Goal: Transaction & Acquisition: Purchase product/service

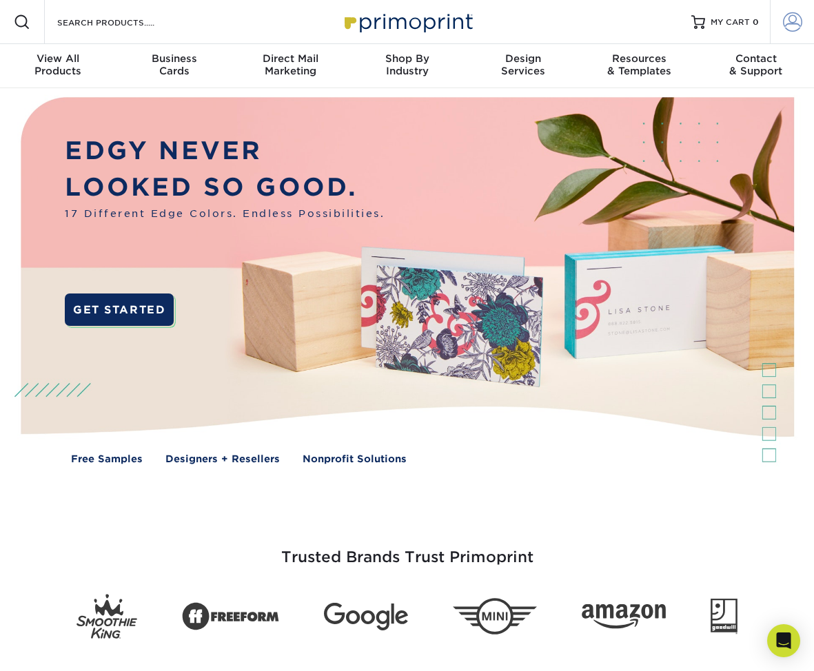
click at [792, 20] on span at bounding box center [792, 21] width 19 height 19
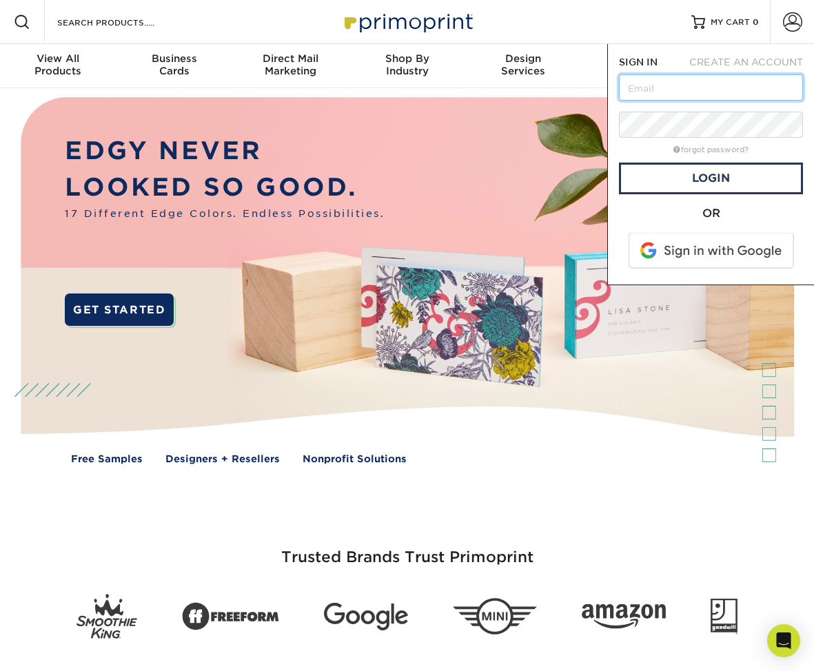
click at [703, 92] on input "text" at bounding box center [711, 87] width 184 height 26
click at [628, 154] on div "forgot password?" at bounding box center [711, 149] width 184 height 17
click at [755, 67] on span "CREATE AN ACCOUNT" at bounding box center [746, 62] width 114 height 11
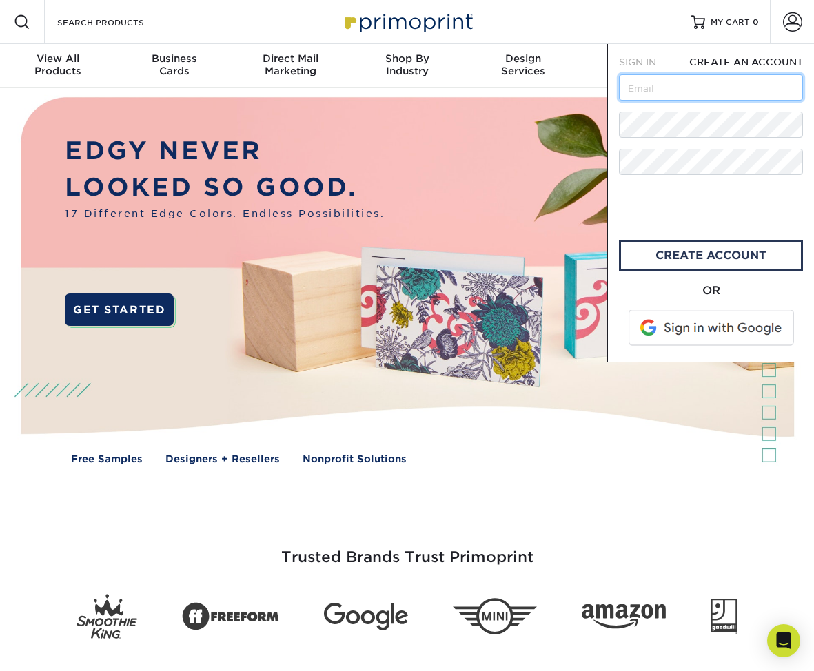
click at [718, 92] on input "text" at bounding box center [711, 87] width 184 height 26
type input "[EMAIL_ADDRESS][DOMAIN_NAME]"
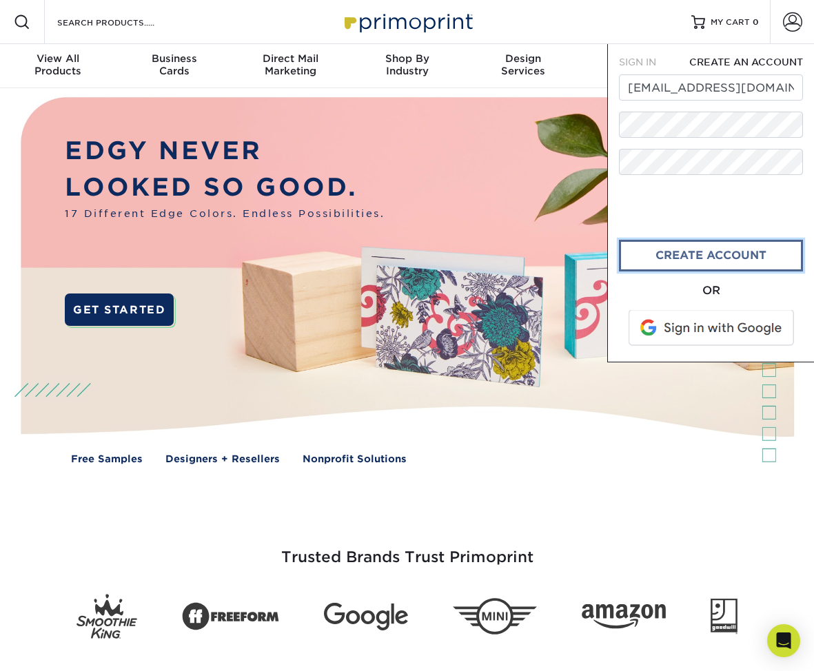
click at [695, 260] on link "create account" at bounding box center [711, 256] width 184 height 32
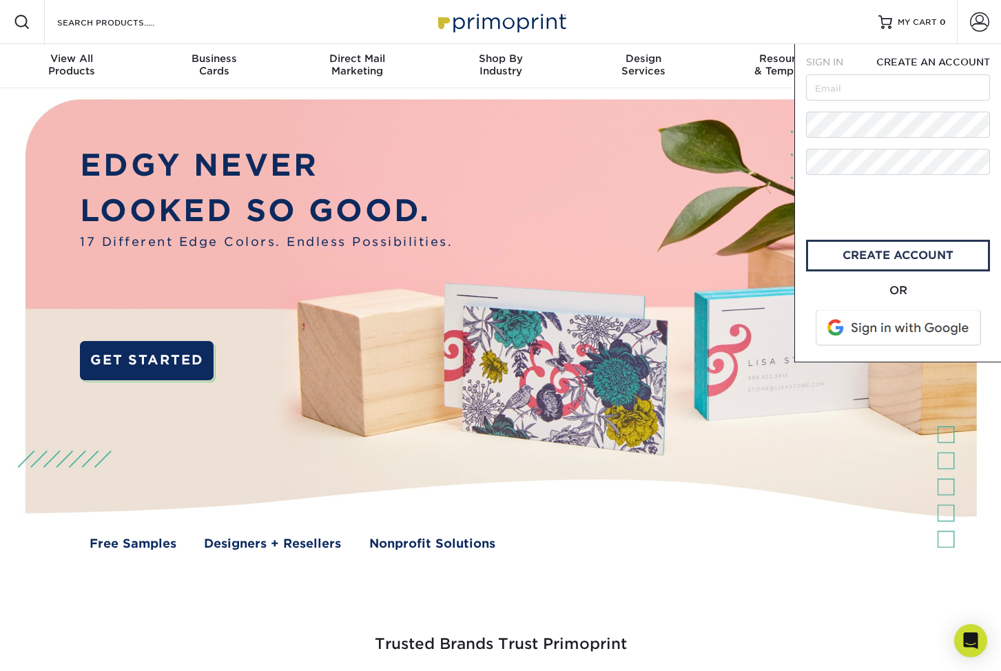
click at [545, 506] on img at bounding box center [500, 335] width 991 height 495
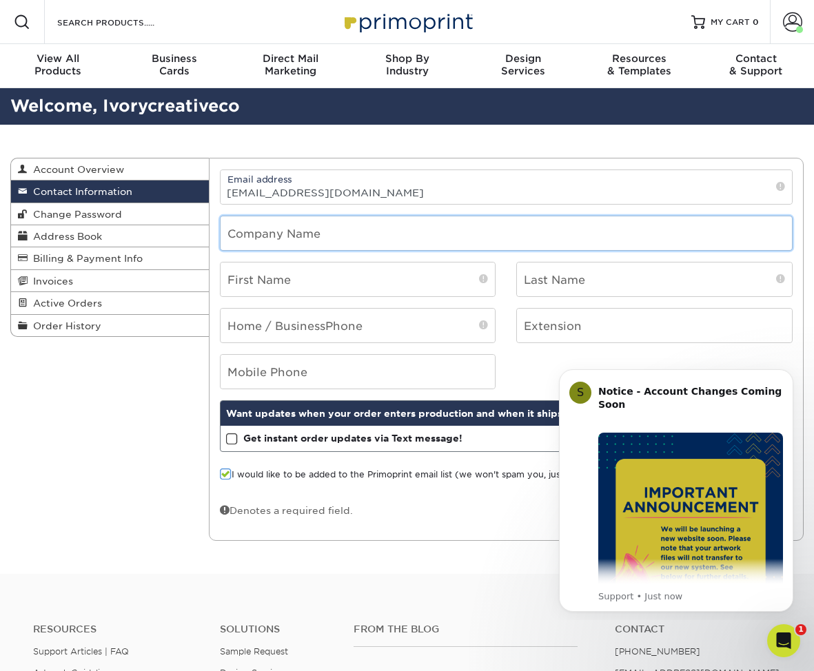
click at [334, 246] on input "text" at bounding box center [506, 233] width 571 height 34
type input "Ivory Creative Co"
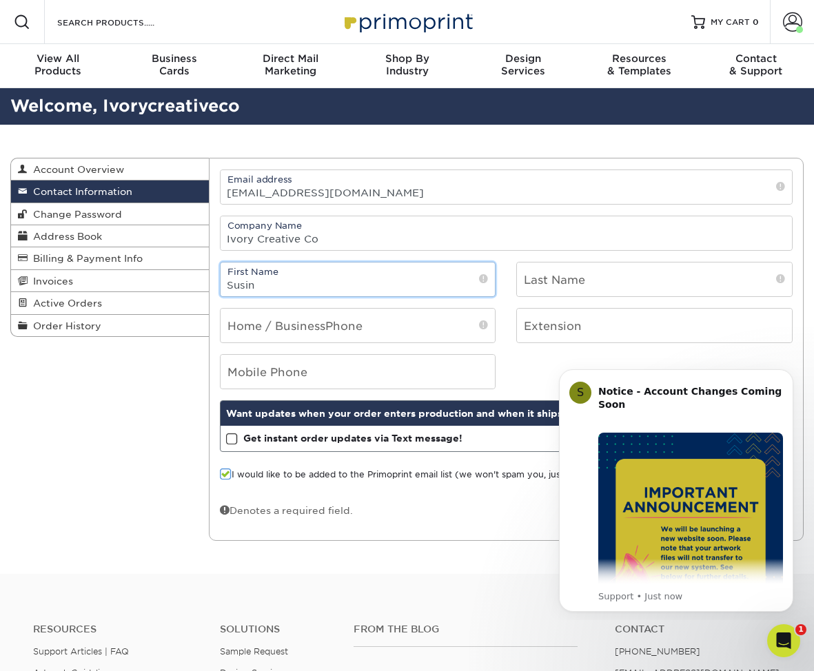
type input "Susin"
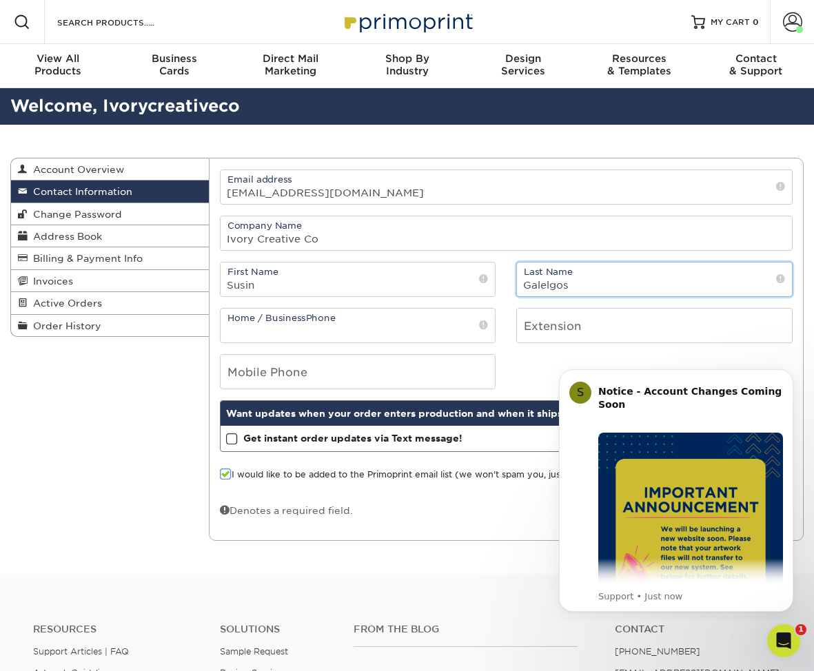
click at [546, 287] on input "Galelgos" at bounding box center [654, 280] width 275 height 34
type input "[PERSON_NAME]"
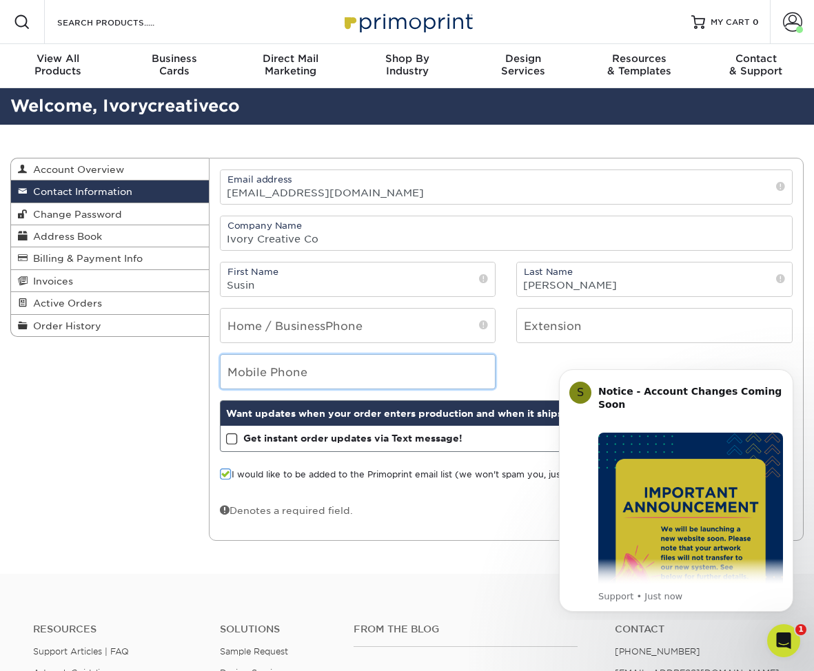
click at [327, 379] on input "tel" at bounding box center [358, 372] width 275 height 34
type input "2"
click at [784, 375] on button "Dismiss notification" at bounding box center [789, 374] width 18 height 18
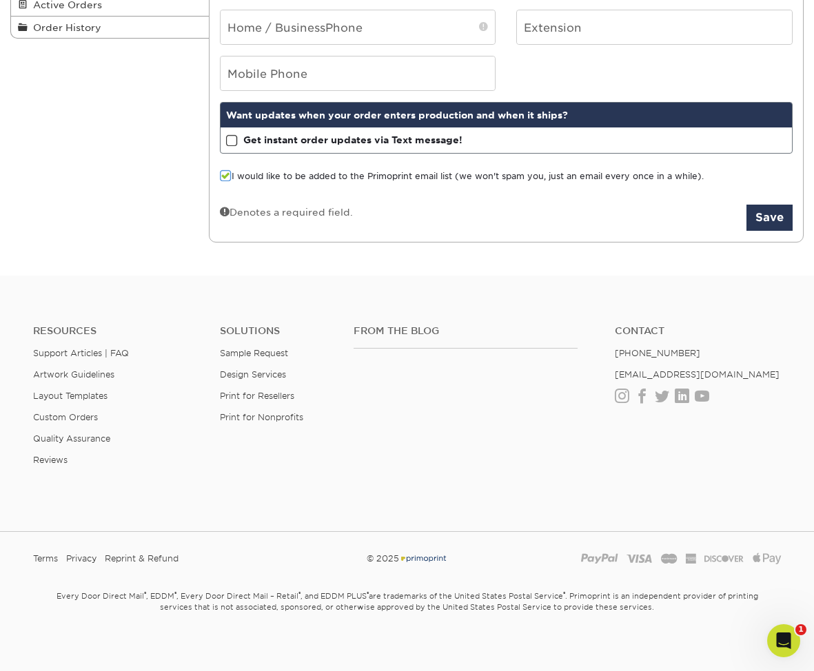
scroll to position [306, 0]
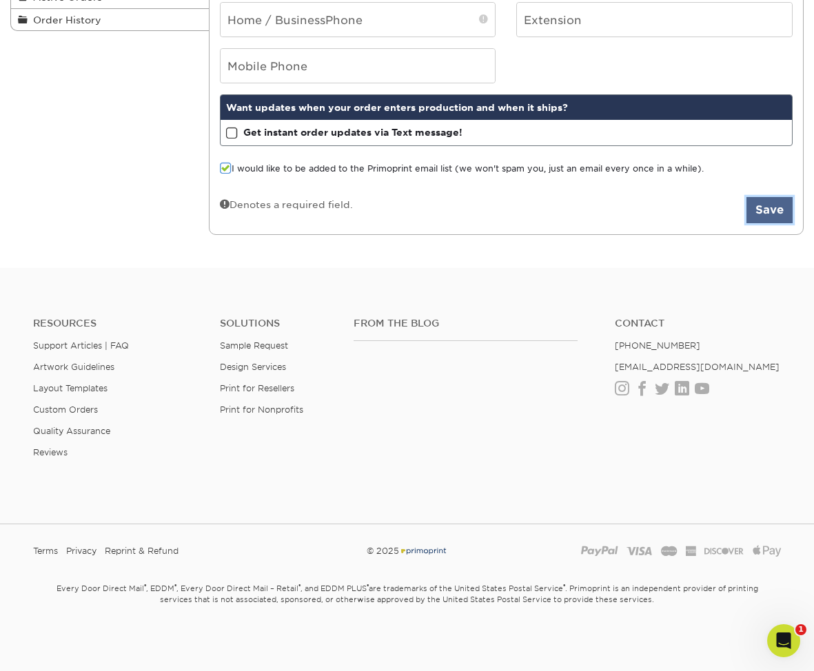
click at [778, 211] on button "Save" at bounding box center [769, 210] width 46 height 26
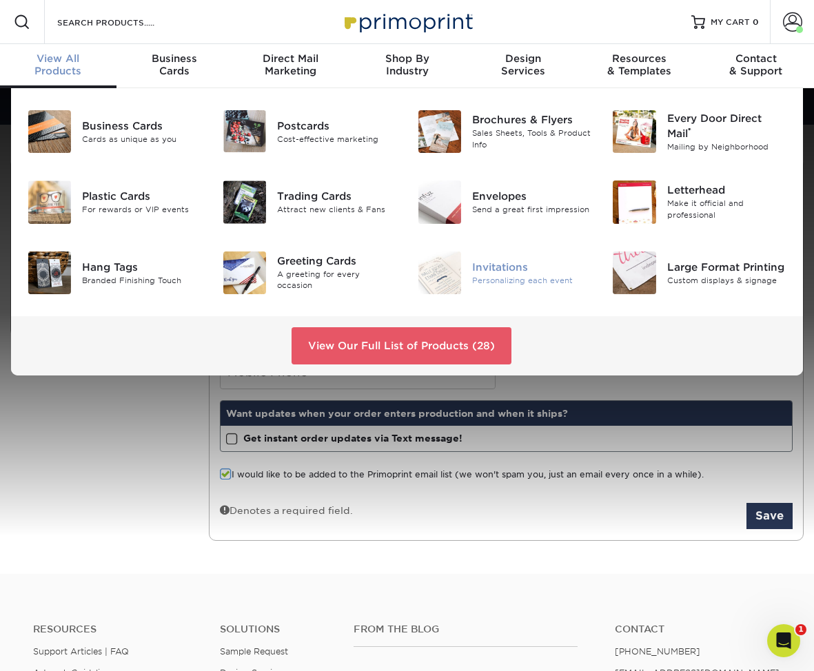
click at [451, 271] on img at bounding box center [439, 273] width 43 height 43
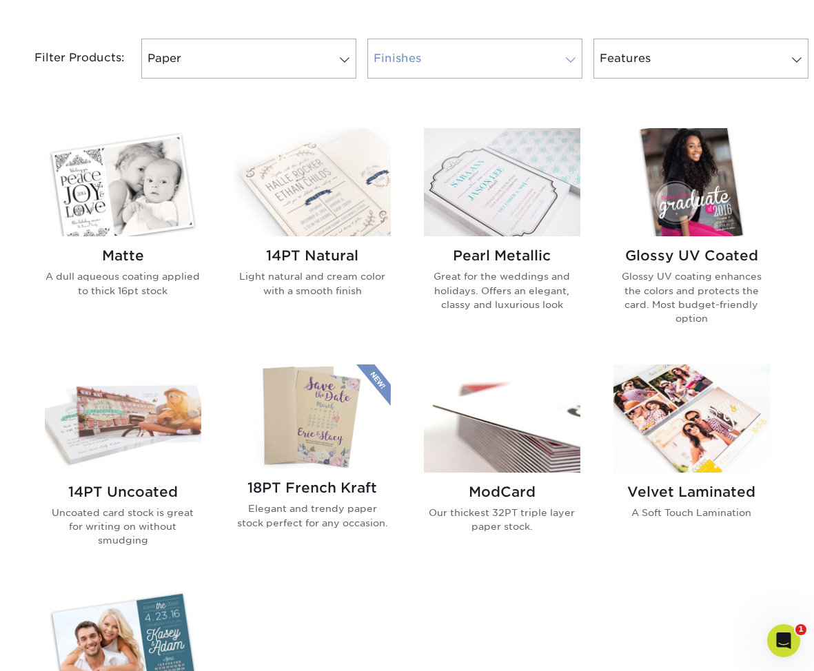
click at [473, 58] on link "Finishes" at bounding box center [474, 59] width 215 height 40
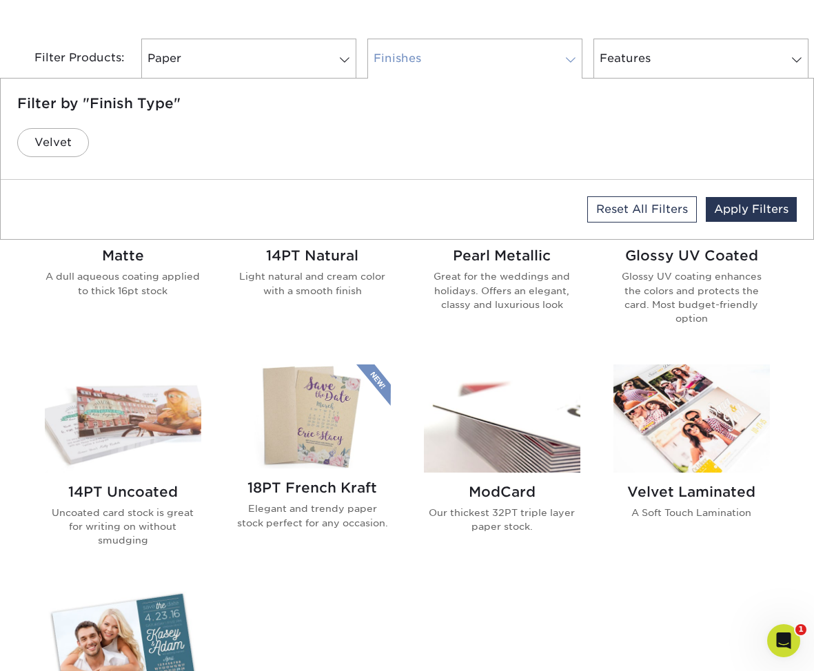
click at [473, 58] on link "Finishes" at bounding box center [474, 59] width 215 height 40
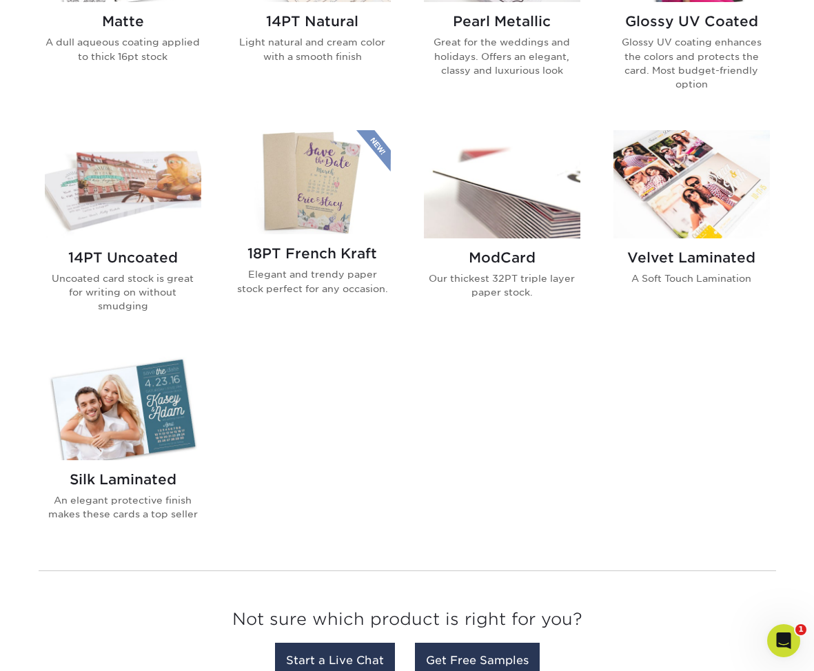
scroll to position [732, 0]
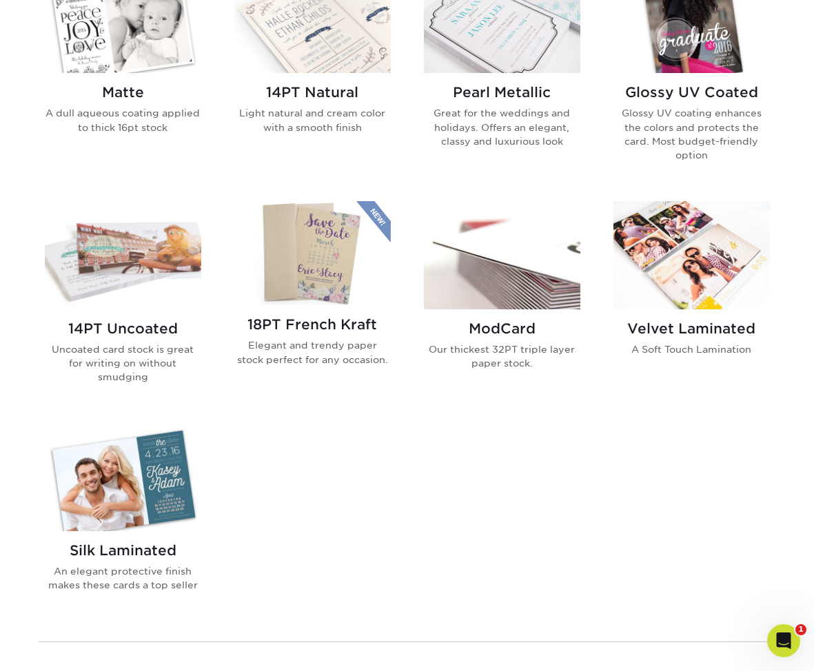
click at [116, 47] on img at bounding box center [123, 19] width 156 height 108
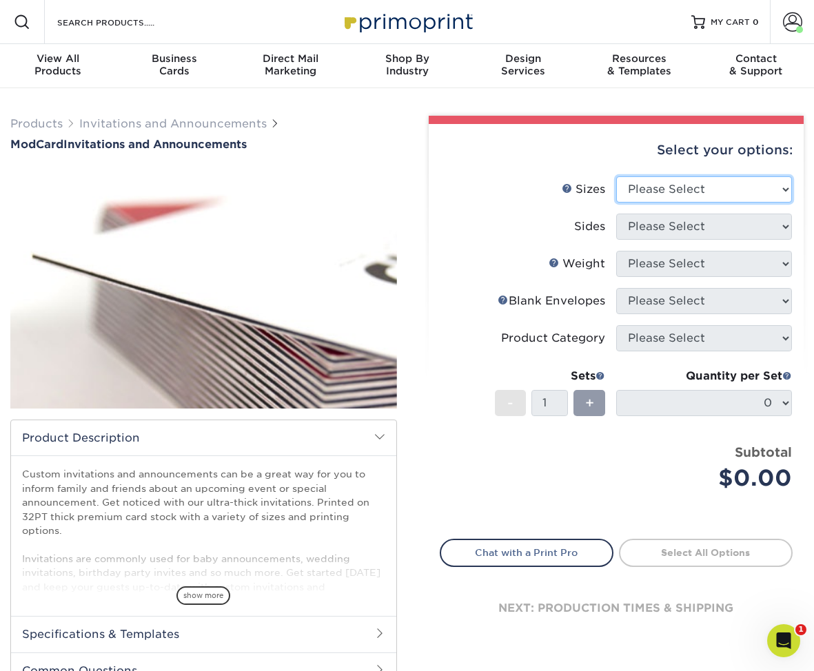
click at [717, 188] on select "Please Select 4.25" x 5.5" 4.25" x 6" 5" x 7" 6" x 6"" at bounding box center [704, 189] width 176 height 26
select select "5.00x7.00"
click at [616, 176] on select "Please Select 4.25" x 5.5" 4.25" x 6" 5" x 7" 6" x 6"" at bounding box center [704, 189] width 176 height 26
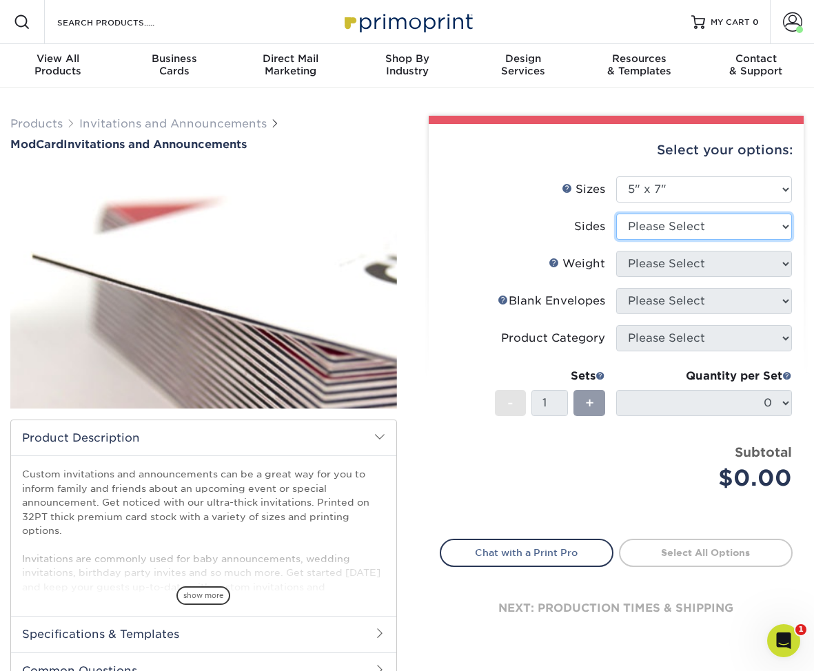
click at [696, 232] on select "Please Select Print Both Sides Print Front Only" at bounding box center [704, 227] width 176 height 26
select select "32d3c223-f82c-492b-b915-ba065a00862f"
click at [616, 214] on select "Please Select Print Both Sides Print Front Only" at bounding box center [704, 227] width 176 height 26
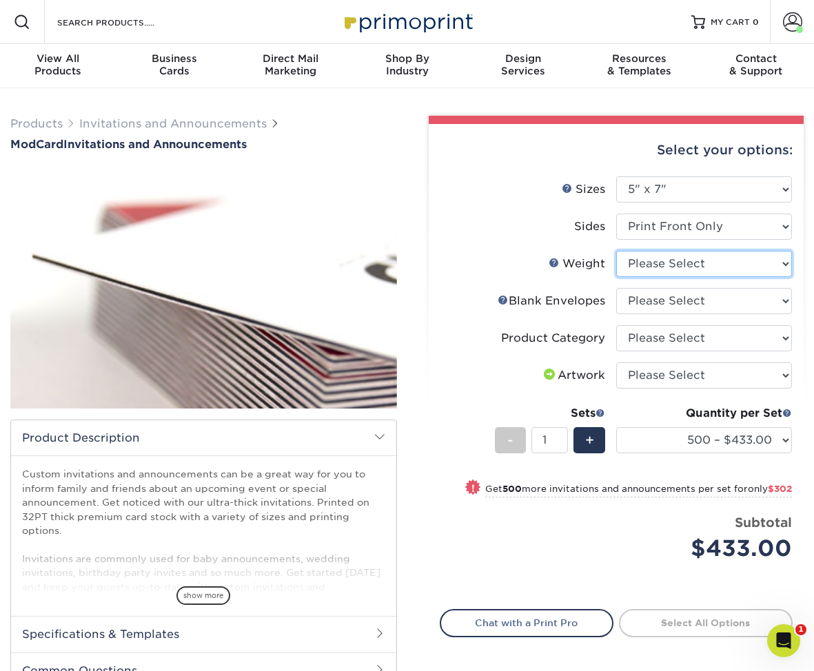
click at [677, 263] on select "Please Select 32PTUCBLK" at bounding box center [704, 264] width 176 height 26
select select "32PTUCBLK"
click at [616, 251] on select "Please Select 32PTUCBLK" at bounding box center [704, 264] width 176 height 26
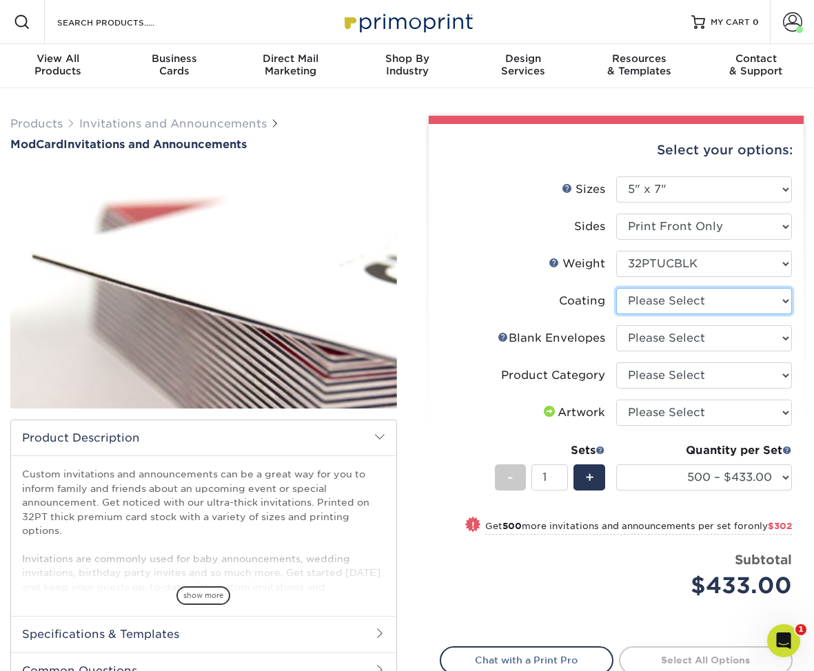
click at [699, 304] on select at bounding box center [704, 301] width 176 height 26
select select "3e7618de-abca-4bda-9f97-8b9129e913d8"
click at [616, 288] on select at bounding box center [704, 301] width 176 height 26
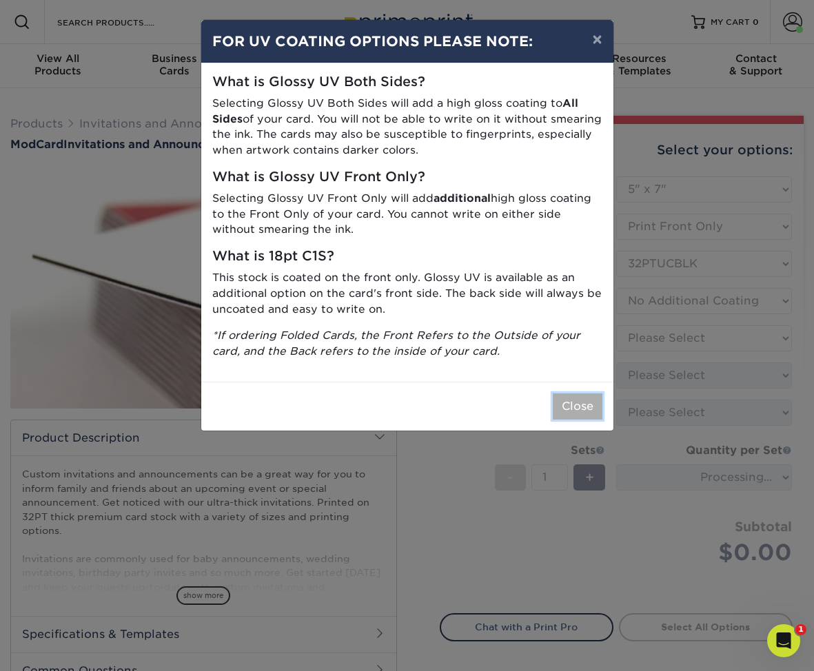
click at [570, 411] on button "Close" at bounding box center [578, 406] width 50 height 26
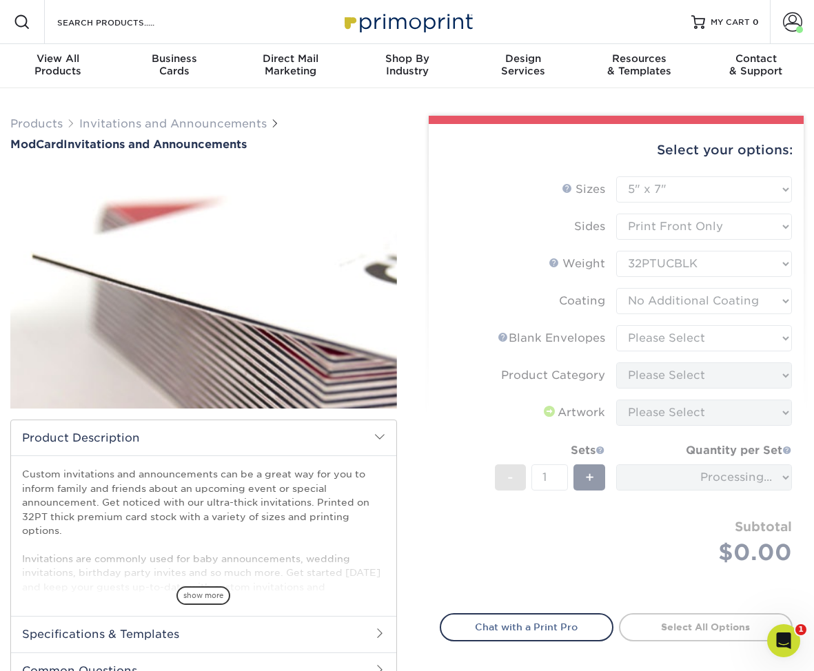
click at [673, 340] on form "Sizes Help Sizes Please Select 4.25" x 5.5" 4.25" x 6" 5" x 7" 6" x 6" Sides Pl…" at bounding box center [617, 386] width 354 height 421
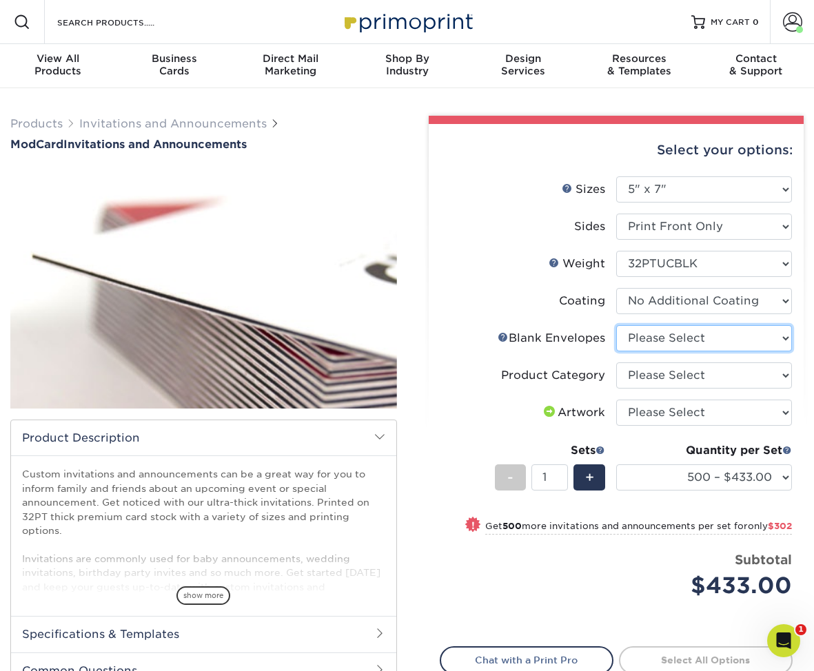
click at [658, 337] on select "Please Select No Blank Envelopes Yes 500 Envelopes A7 Yes 1000 Envelopes A7" at bounding box center [704, 338] width 176 height 26
select select "9f137334-7cf0-4a73-8a74-a4df662606ea"
click at [616, 325] on select "Please Select No Blank Envelopes Yes 500 Envelopes A7 Yes 1000 Envelopes A7" at bounding box center [704, 338] width 176 height 26
click at [679, 377] on select "Please Select Announcement Cards" at bounding box center [704, 375] width 176 height 26
select select "afc43903-b91d-4869-9f05-9fa1eb7dcbea"
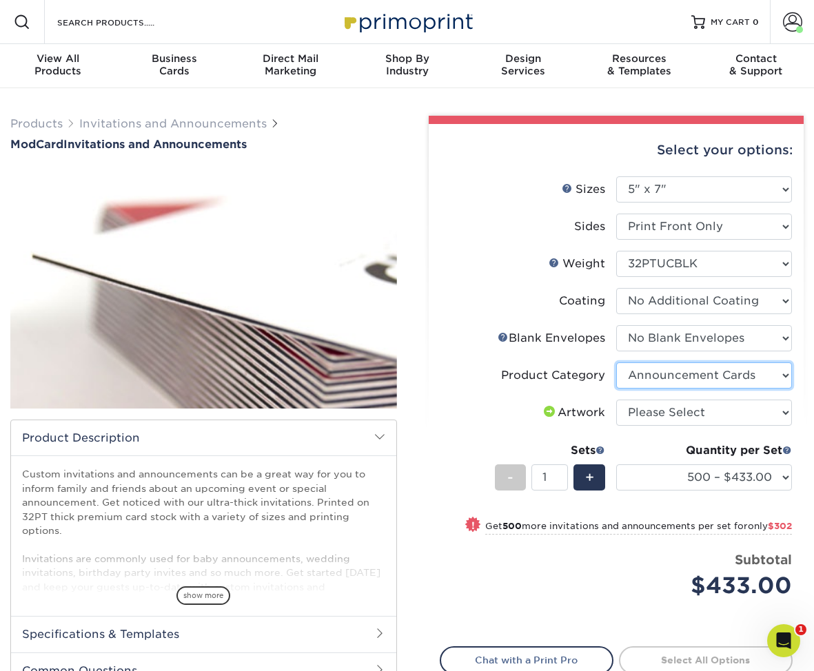
click at [616, 362] on select "Please Select Announcement Cards" at bounding box center [704, 375] width 176 height 26
click at [704, 493] on div "Quantity per Set 500 – $433.00 1000 – $735.00 (Price includes envelopes)" at bounding box center [704, 474] width 176 height 64
click at [706, 480] on select "500 – $433.00 1000 – $735.00" at bounding box center [704, 477] width 176 height 26
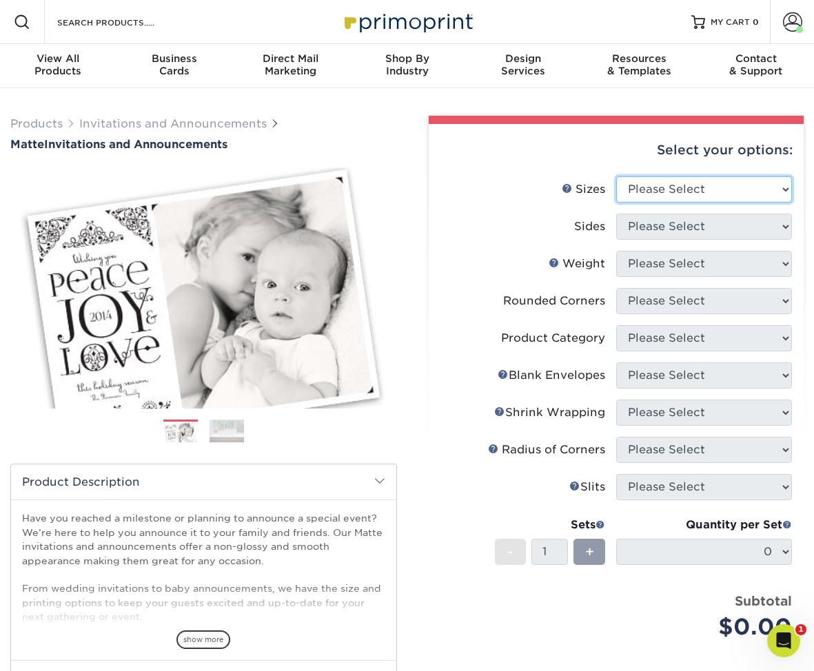
click at [681, 188] on select "Please Select 4.25" x 5.5" 4.25" x 6" 5" x 7" 5.5" x 8.5" 6" x 6"" at bounding box center [704, 189] width 176 height 26
select select "5.00x7.00"
click at [616, 176] on select "Please Select 4.25" x 5.5" 4.25" x 6" 5" x 7" 5.5" x 8.5" 6" x 6"" at bounding box center [704, 189] width 176 height 26
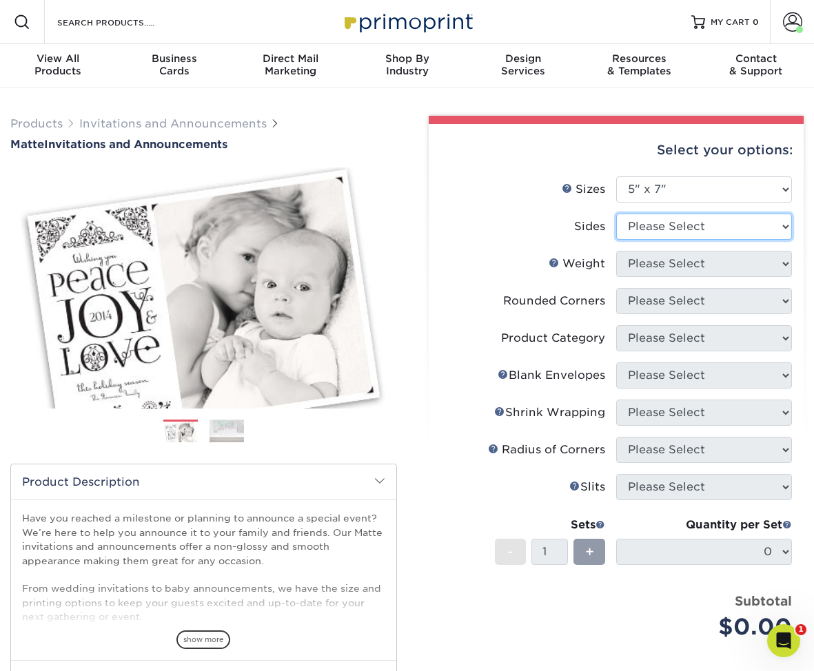
click at [681, 227] on select "Please Select Print Both Sides Print Front Only" at bounding box center [704, 227] width 176 height 26
select select "32d3c223-f82c-492b-b915-ba065a00862f"
click at [616, 214] on select "Please Select Print Both Sides Print Front Only" at bounding box center [704, 227] width 176 height 26
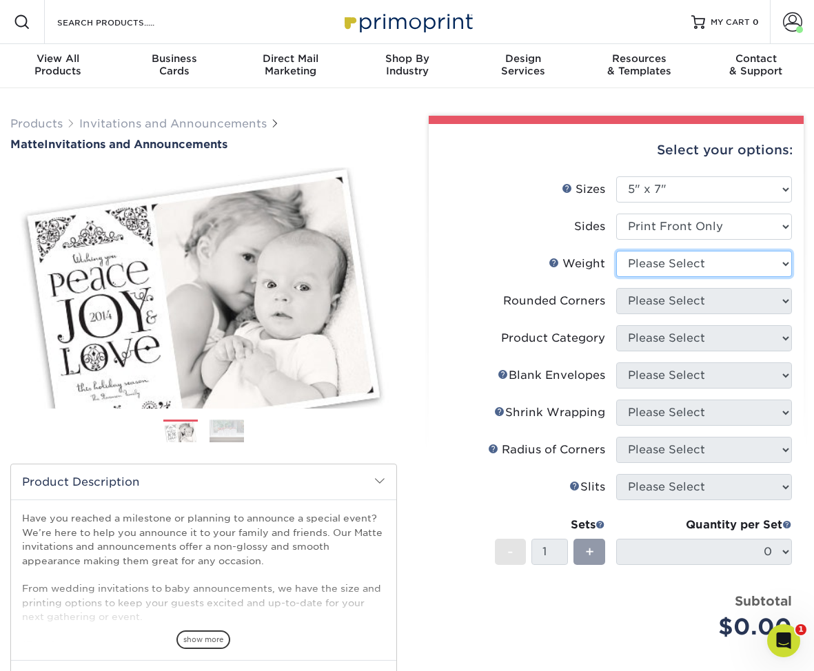
click at [677, 269] on select "Please Select 16PT" at bounding box center [704, 264] width 176 height 26
select select "16PT"
click at [616, 251] on select "Please Select 16PT" at bounding box center [704, 264] width 176 height 26
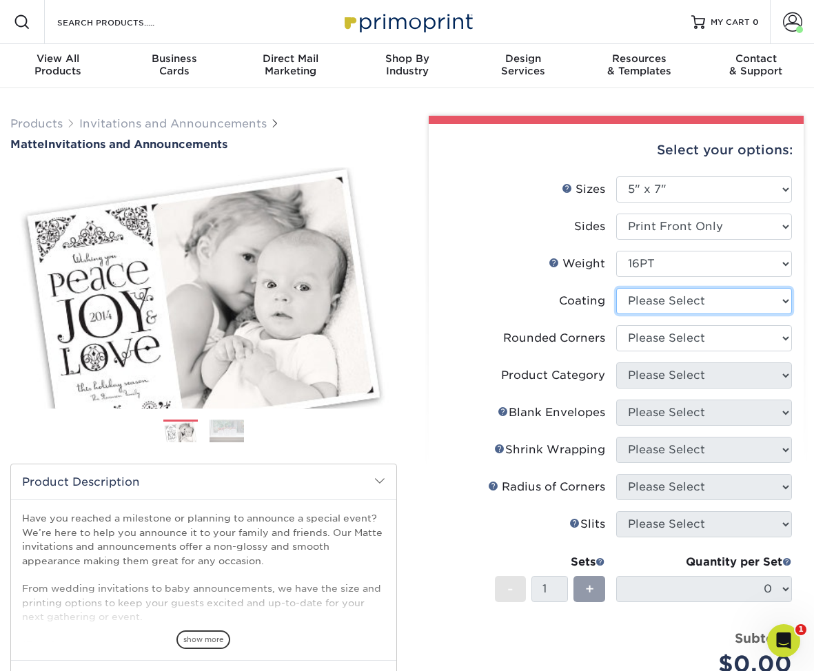
click at [683, 304] on select at bounding box center [704, 301] width 176 height 26
select select "121bb7b5-3b4d-429f-bd8d-bbf80e953313"
click at [616, 288] on select at bounding box center [704, 301] width 176 height 26
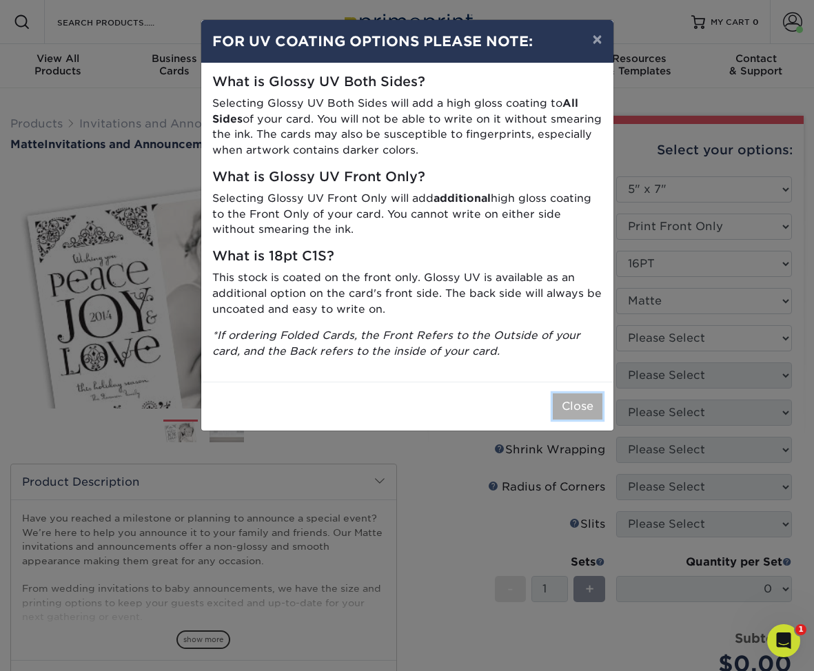
click at [587, 413] on button "Close" at bounding box center [578, 406] width 50 height 26
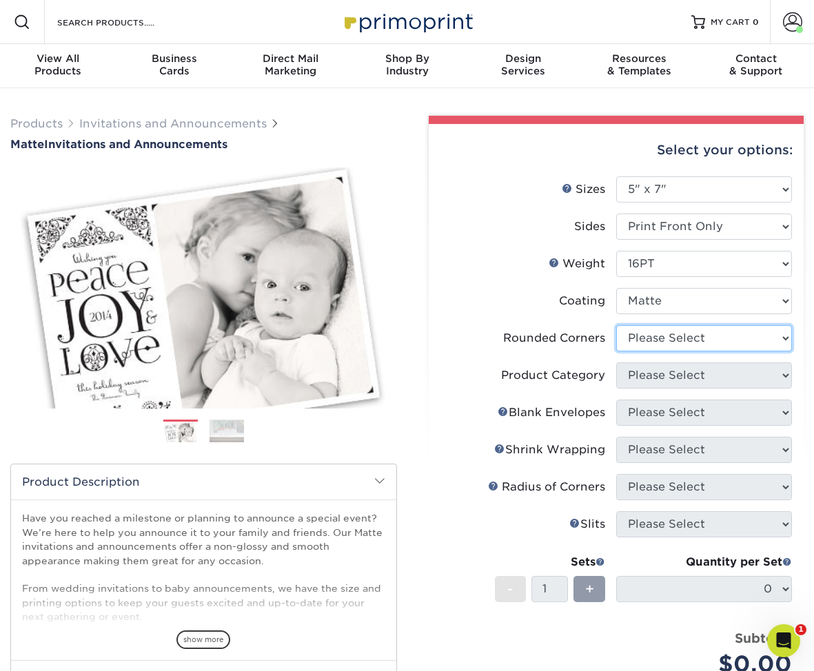
click at [667, 347] on select "Please Select Yes - Round 4 Corners No" at bounding box center [704, 338] width 176 height 26
select select "0"
click at [616, 325] on select "Please Select Yes - Round 4 Corners No" at bounding box center [704, 338] width 176 height 26
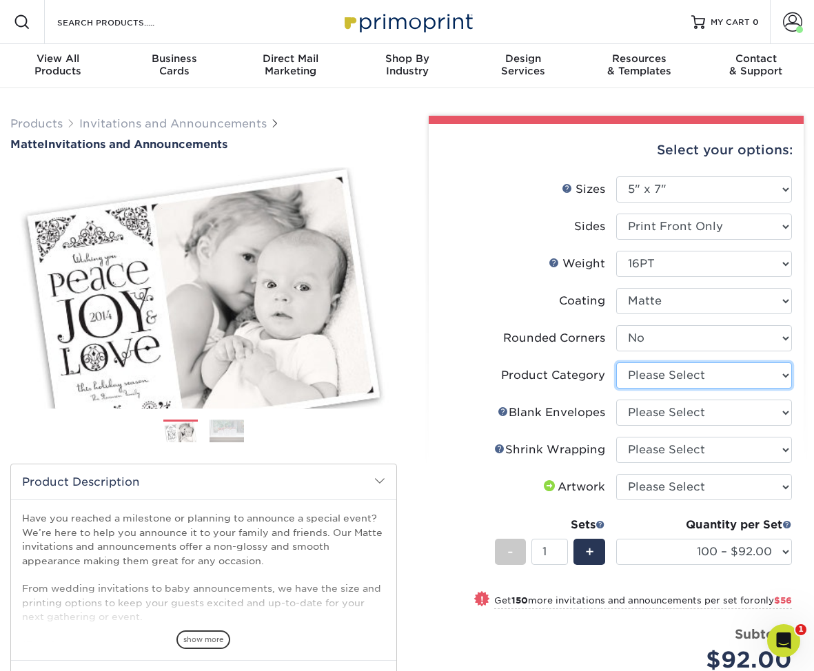
click at [698, 379] on select "Please Select Announcement Cards" at bounding box center [704, 375] width 176 height 26
select select "afc43903-b91d-4869-9f05-9fa1eb7dcbea"
click at [616, 362] on select "Please Select Announcement Cards" at bounding box center [704, 375] width 176 height 26
click at [686, 416] on select "Please Select No Blank Envelopes Yes 100 Envelopes A7 Yes 250 Envelopes A7 Yes …" at bounding box center [704, 413] width 176 height 26
select select "5adfa5b8-e6b2-468a-8d08-43c9d274ef30"
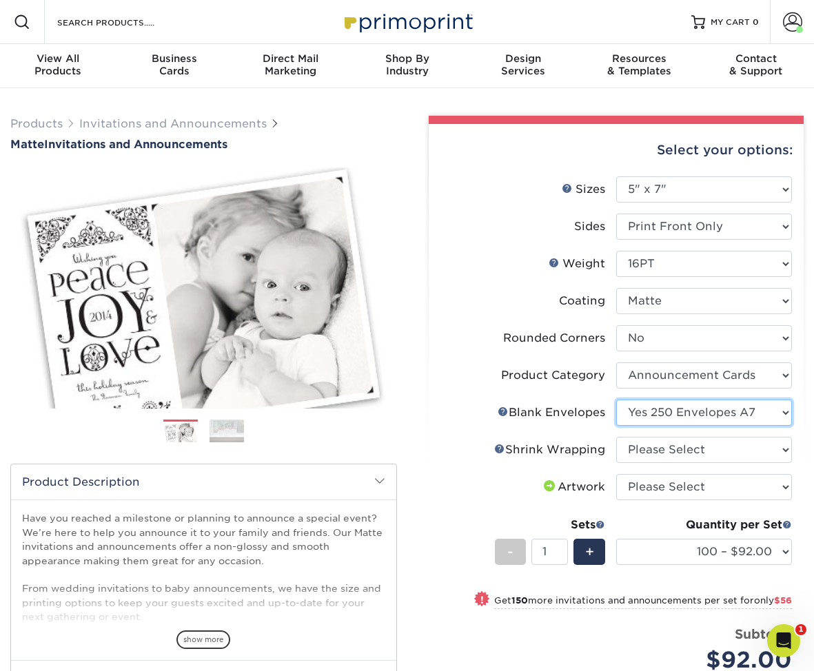
click at [616, 400] on select "Please Select No Blank Envelopes Yes 100 Envelopes A7 Yes 250 Envelopes A7 Yes …" at bounding box center [704, 413] width 176 height 26
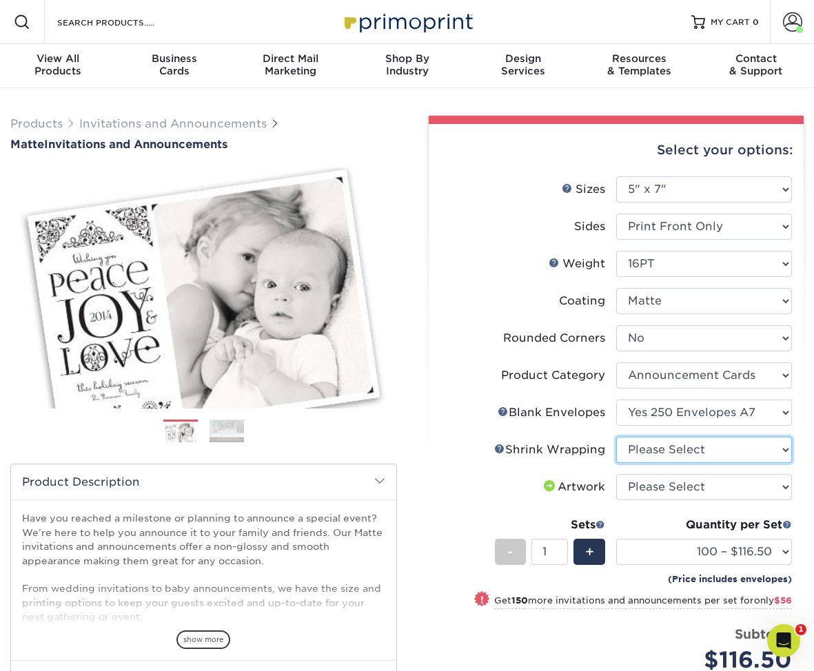
click at [693, 457] on select "Please Select No Shrink Wrapping Shrink Wrap 100 Per Package Shrink Wrap 50 Per…" at bounding box center [704, 450] width 176 height 26
select select "c8749376-e7da-41d0-b3dc-647faf84d907"
click at [616, 437] on select "Please Select No Shrink Wrapping Shrink Wrap 100 Per Package Shrink Wrap 50 Per…" at bounding box center [704, 450] width 176 height 26
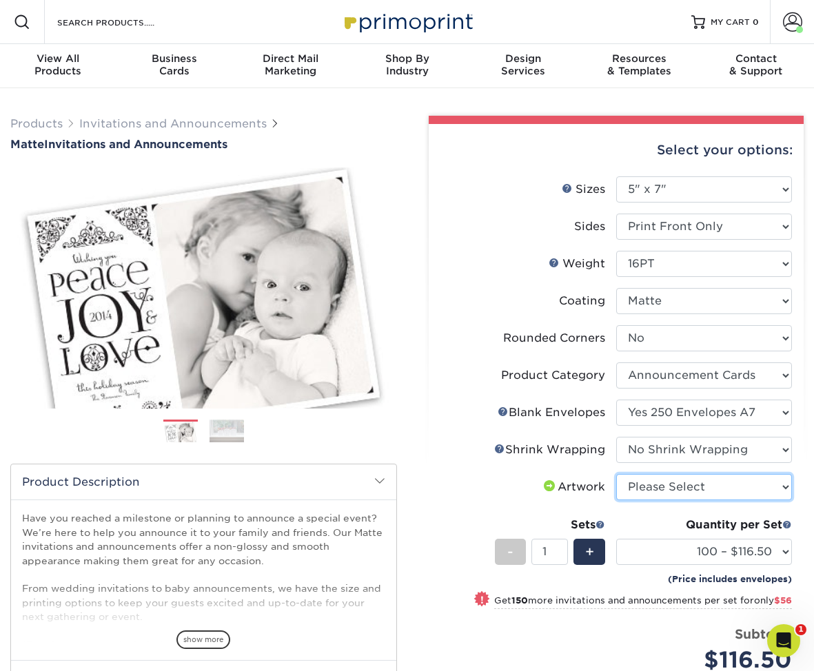
click at [701, 491] on select "Please Select I will upload files I need a design - $100" at bounding box center [704, 487] width 176 height 26
select select "upload"
click at [616, 474] on select "Please Select I will upload files I need a design - $100" at bounding box center [704, 487] width 176 height 26
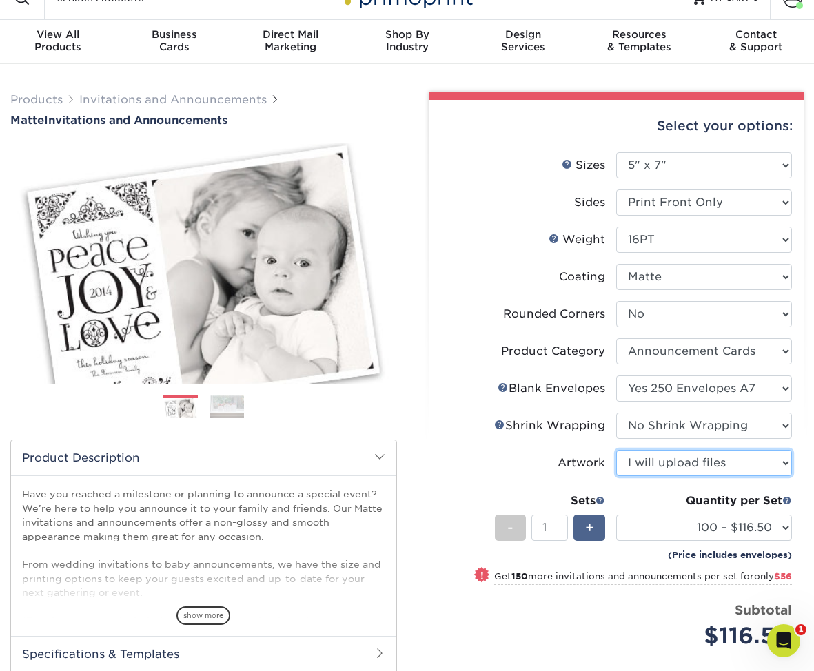
scroll to position [21, 0]
